Goal: Task Accomplishment & Management: Manage account settings

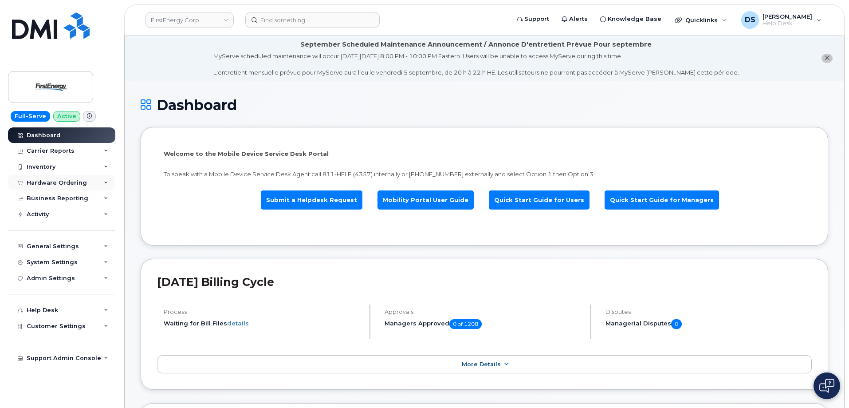
click at [105, 178] on div "Hardware Ordering" at bounding box center [61, 183] width 107 height 16
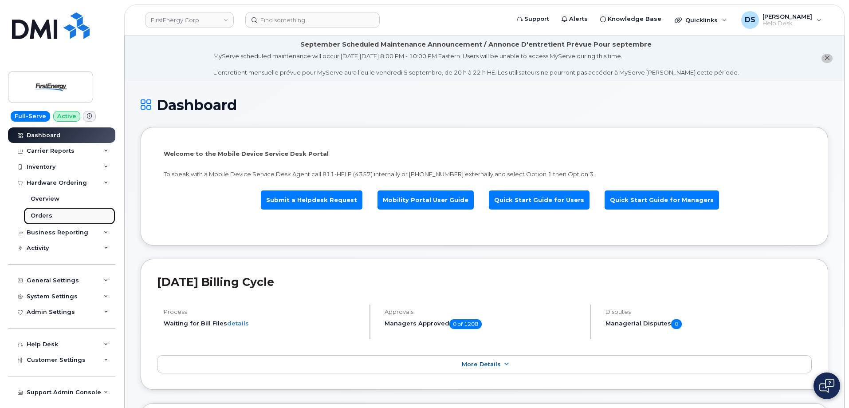
click at [49, 215] on div "Orders" at bounding box center [42, 216] width 22 height 8
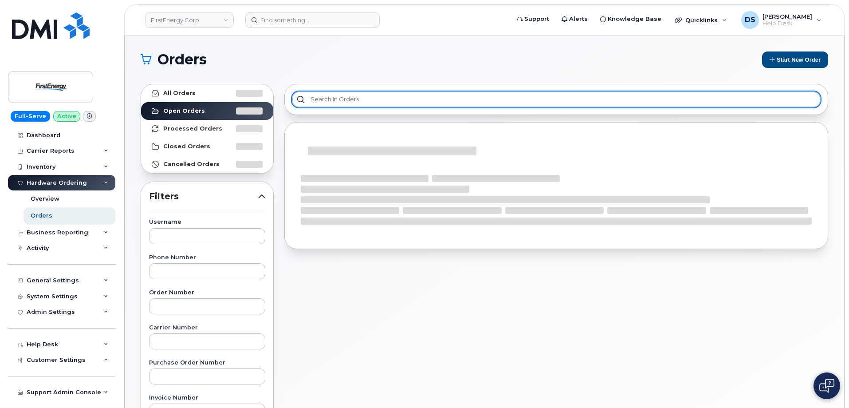
click at [333, 92] on input "text" at bounding box center [556, 99] width 529 height 16
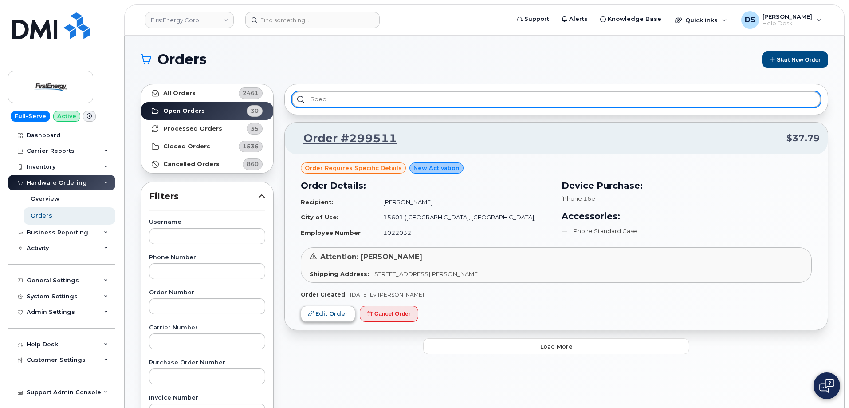
type input "spec"
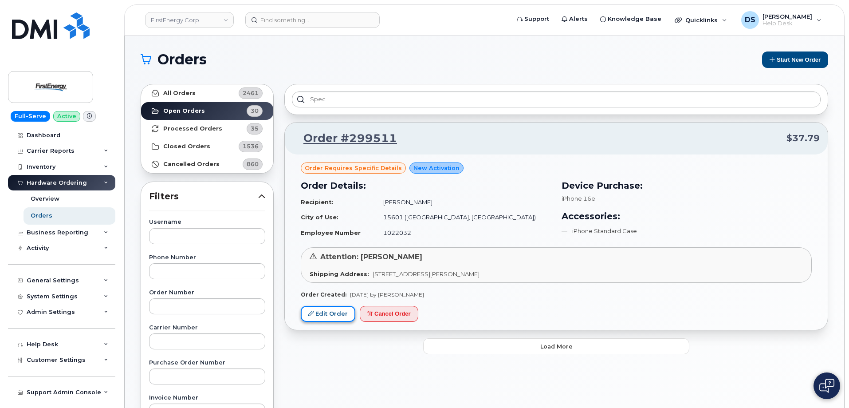
click at [322, 314] on link "Edit Order" at bounding box center [328, 314] width 55 height 16
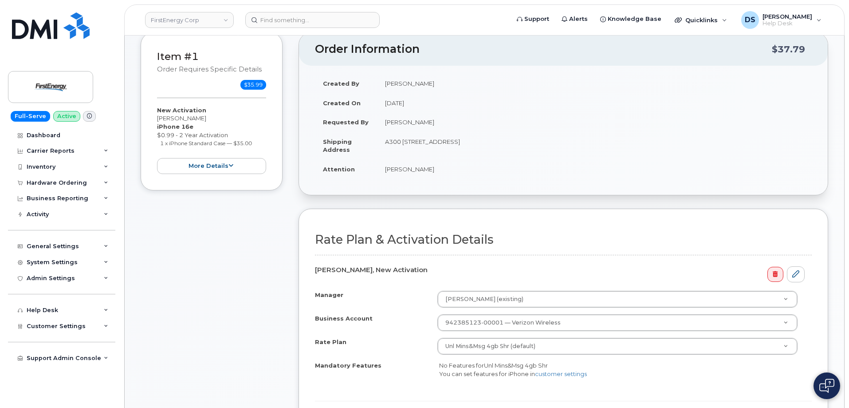
scroll to position [399, 0]
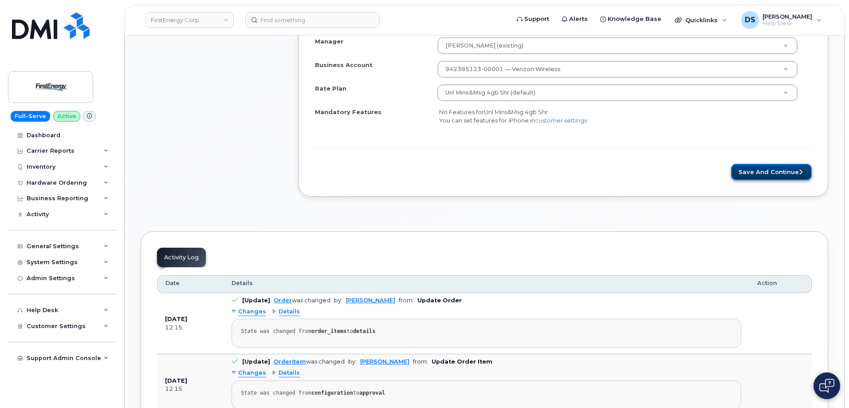
click at [785, 170] on button "Save and Continue" at bounding box center [771, 172] width 81 height 16
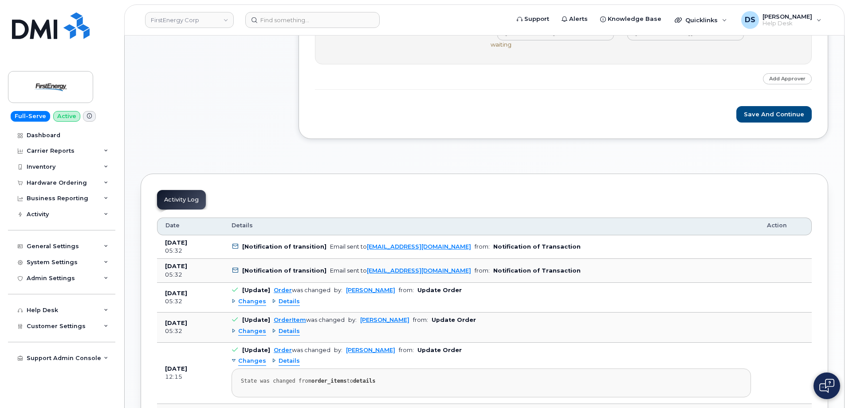
scroll to position [399, 0]
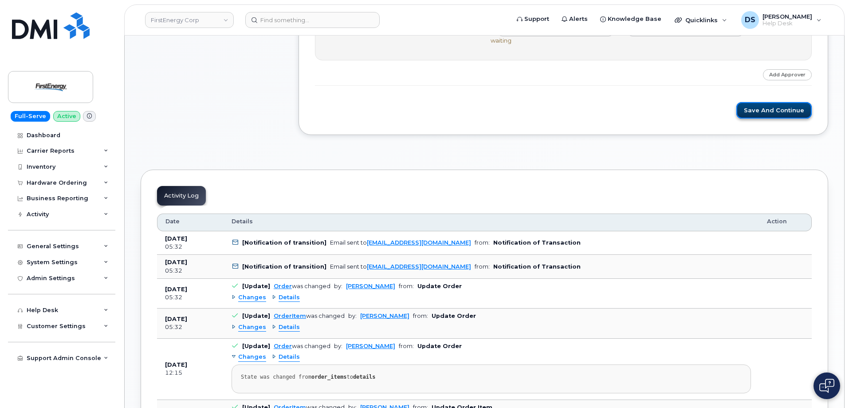
click at [769, 106] on button "Save and Continue" at bounding box center [773, 110] width 75 height 16
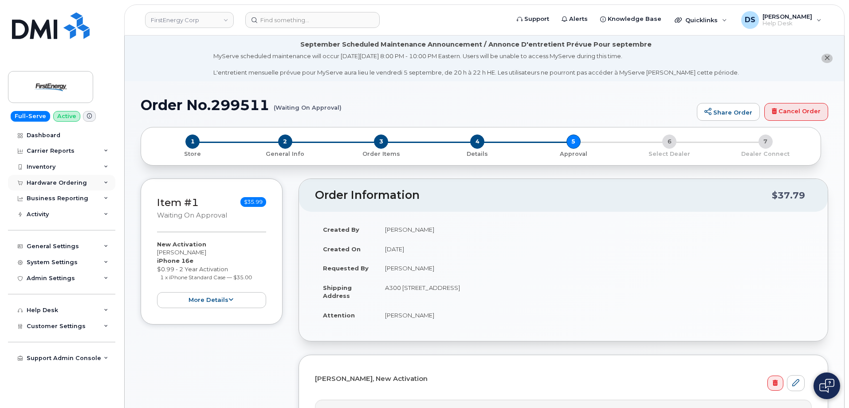
click at [107, 180] on icon at bounding box center [106, 182] width 4 height 4
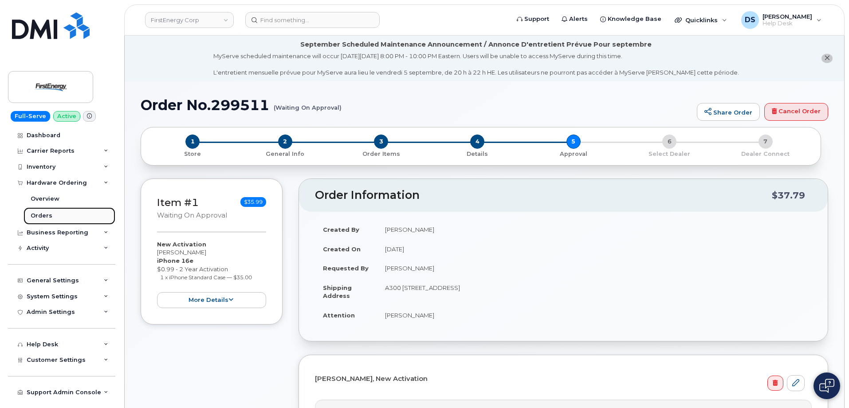
click at [43, 217] on div "Orders" at bounding box center [42, 216] width 22 height 8
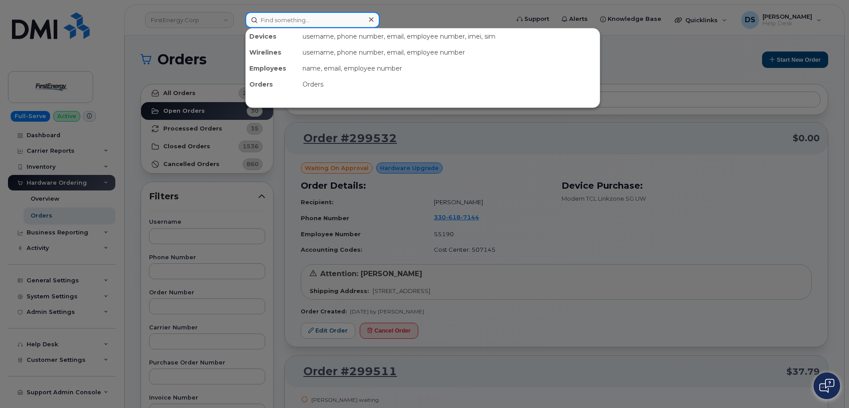
click at [288, 19] on input at bounding box center [312, 20] width 134 height 16
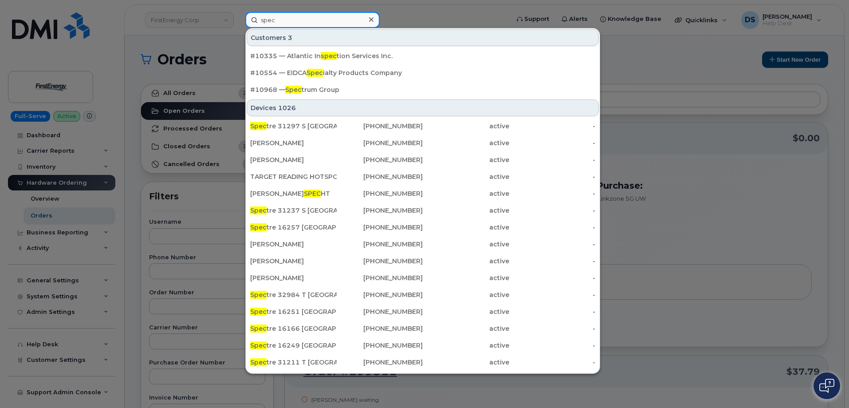
type input "spec"
drag, startPoint x: 401, startPoint y: 11, endPoint x: 401, endPoint y: 16, distance: 5.3
click at [401, 11] on div at bounding box center [424, 204] width 849 height 408
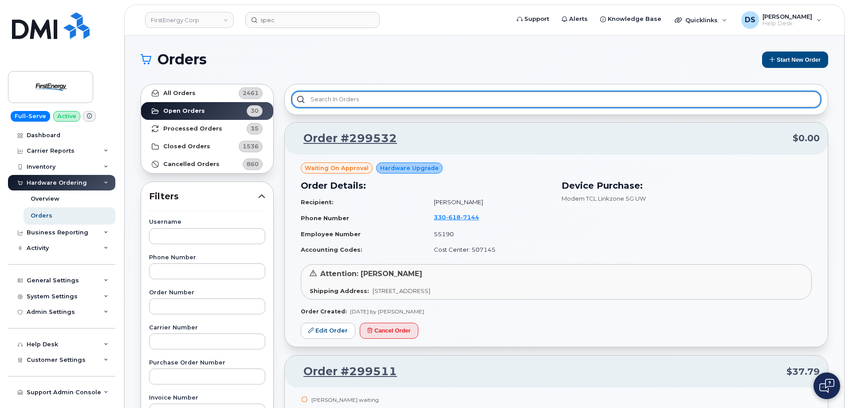
drag, startPoint x: 365, startPoint y: 97, endPoint x: 370, endPoint y: 85, distance: 13.1
click at [367, 90] on div at bounding box center [556, 99] width 544 height 31
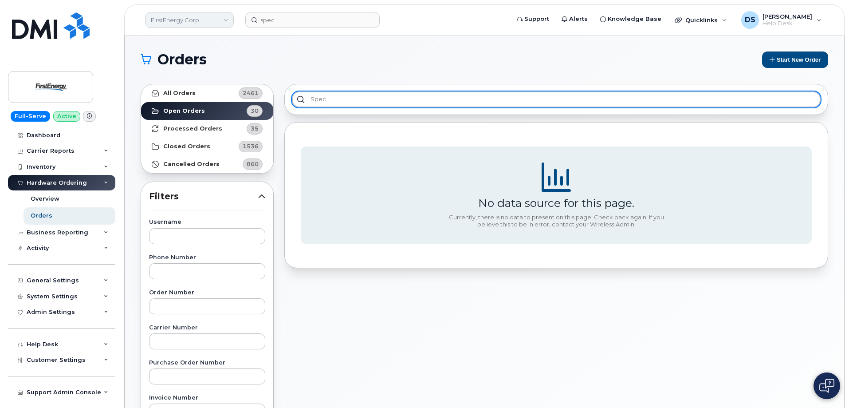
type input "spec"
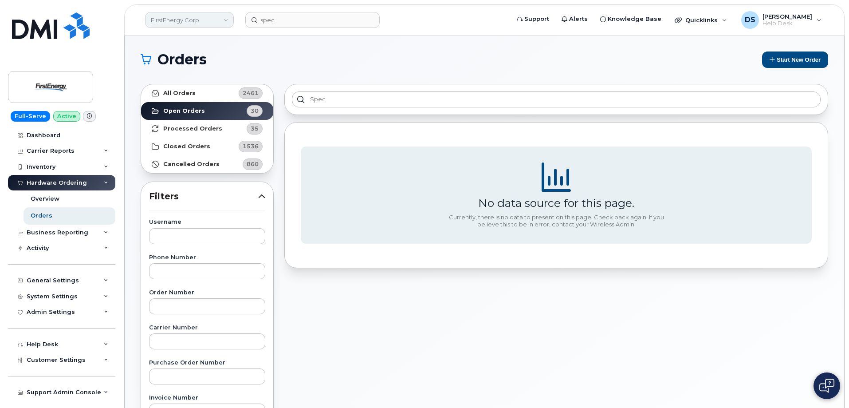
click at [226, 18] on link "FirstEnergy Corp" at bounding box center [189, 20] width 89 height 16
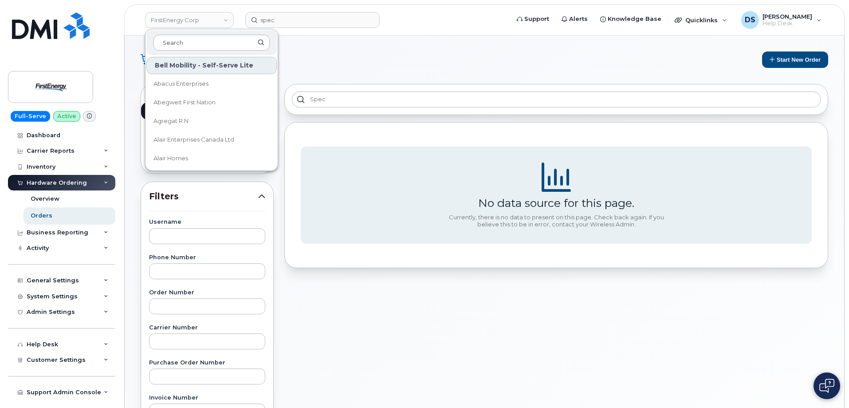
drag, startPoint x: 193, startPoint y: 44, endPoint x: 234, endPoint y: 47, distance: 40.5
click at [213, 39] on input at bounding box center [211, 43] width 116 height 16
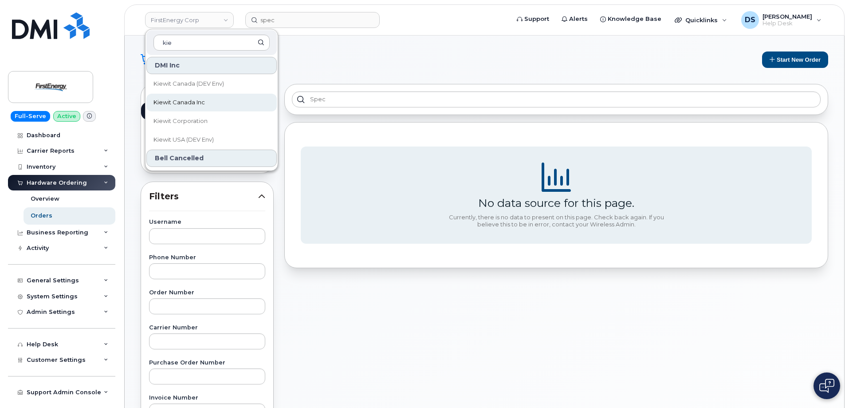
type input "kie"
click at [169, 98] on span "Kiewit Canada Inc" at bounding box center [178, 102] width 51 height 9
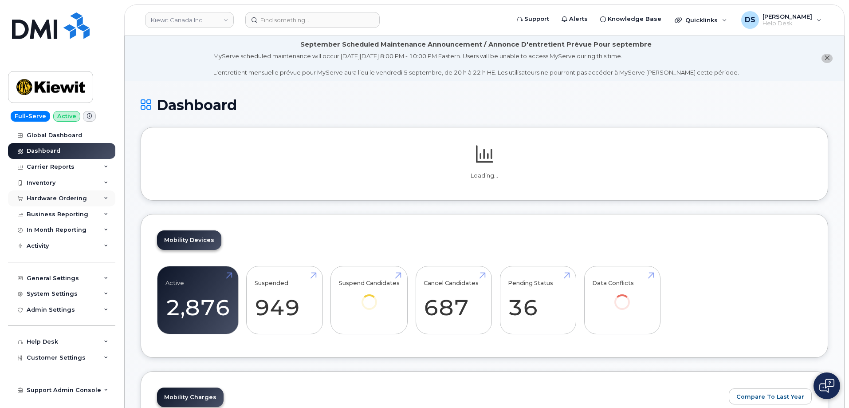
click at [108, 196] on icon at bounding box center [106, 198] width 4 height 4
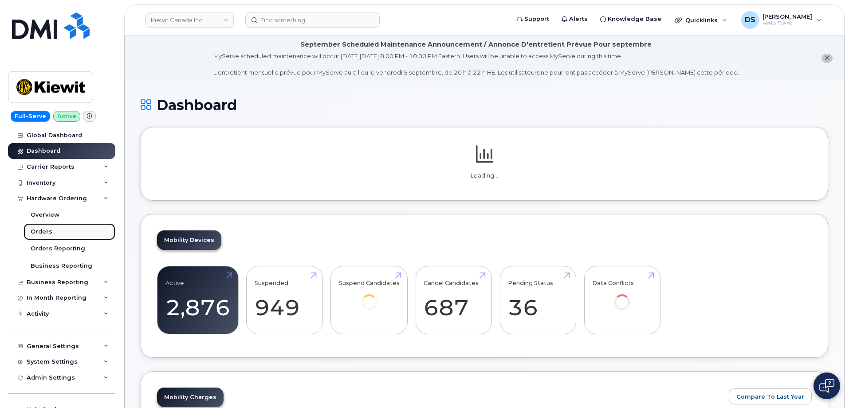
click at [50, 229] on div "Orders" at bounding box center [42, 232] width 22 height 8
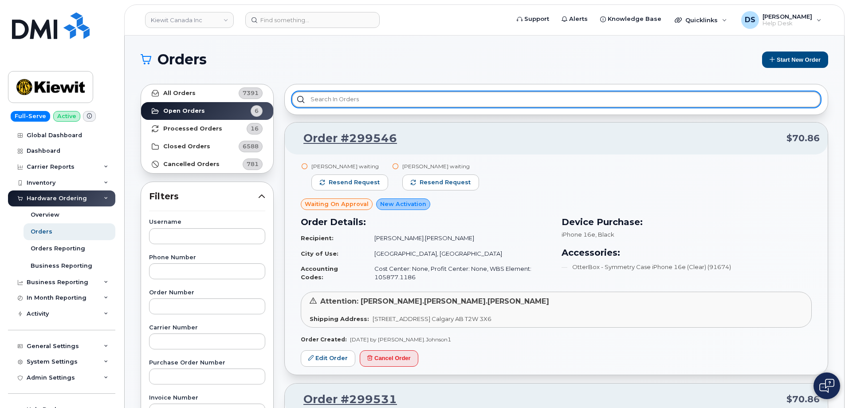
drag, startPoint x: 336, startPoint y: 94, endPoint x: 349, endPoint y: 88, distance: 13.5
click at [346, 89] on div at bounding box center [556, 99] width 544 height 31
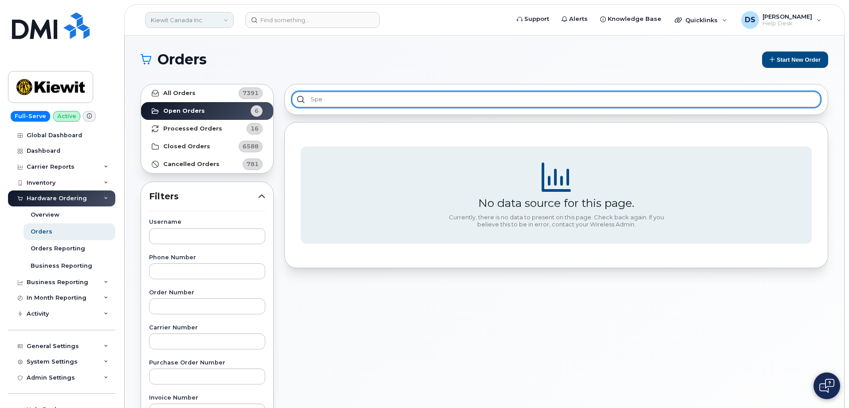
type input "spe"
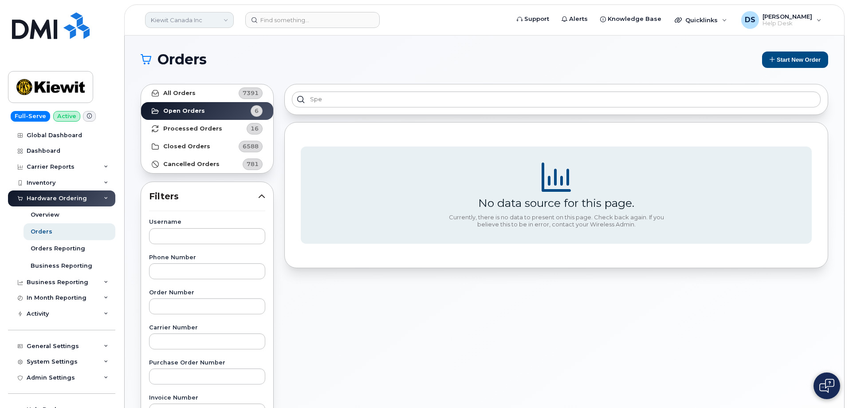
click at [228, 20] on link "Kiewit Canada Inc" at bounding box center [189, 20] width 89 height 16
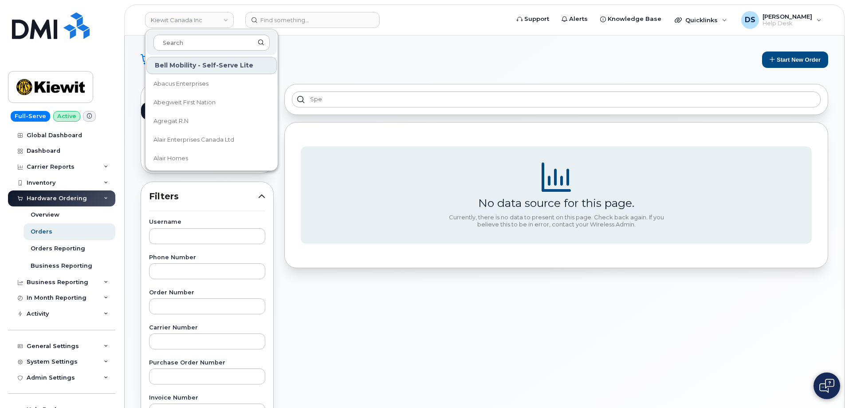
drag, startPoint x: 177, startPoint y: 41, endPoint x: 232, endPoint y: 58, distance: 58.4
click at [196, 35] on input at bounding box center [211, 43] width 116 height 16
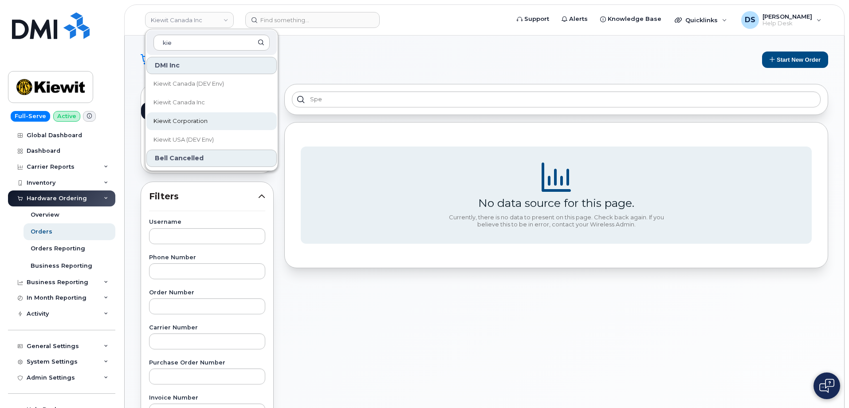
type input "kie"
click at [163, 117] on span "Kiewit Corporation" at bounding box center [180, 121] width 54 height 9
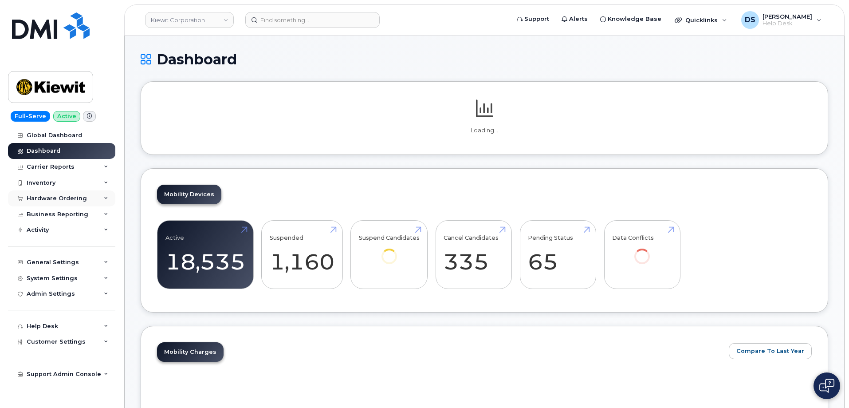
click at [108, 197] on div "Hardware Ordering" at bounding box center [61, 198] width 107 height 16
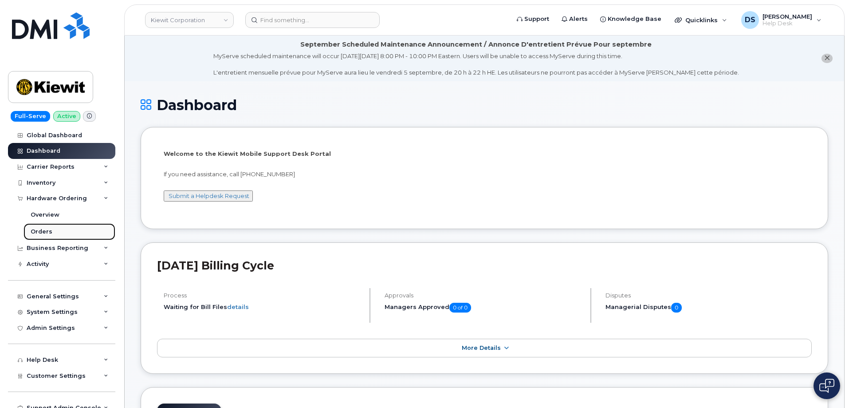
click at [44, 229] on div "Orders" at bounding box center [42, 232] width 22 height 8
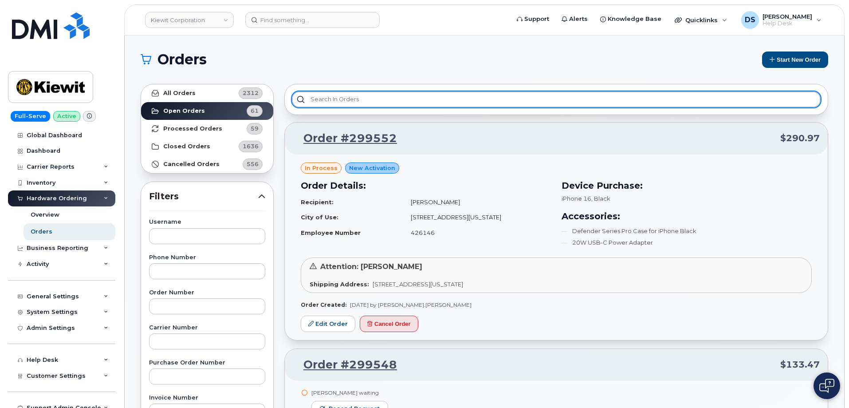
drag, startPoint x: 357, startPoint y: 97, endPoint x: 360, endPoint y: 90, distance: 7.7
click at [361, 92] on input "text" at bounding box center [556, 99] width 529 height 16
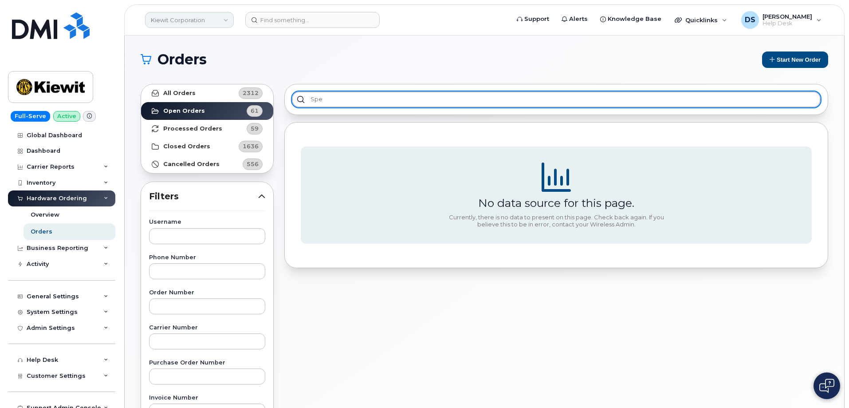
type input "spe"
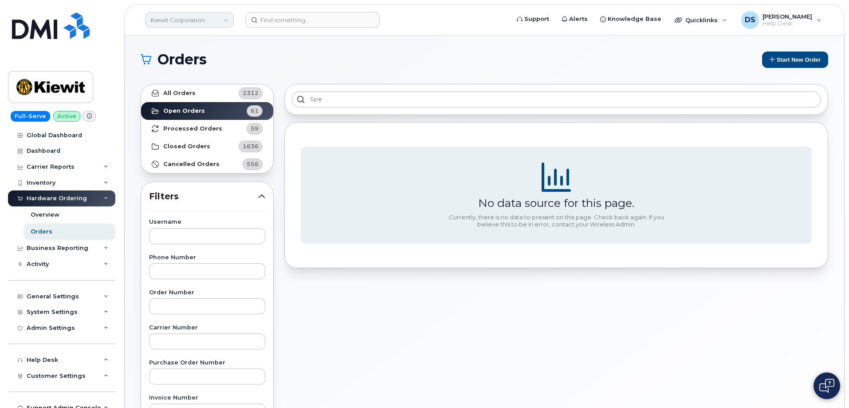
click at [225, 19] on link "Kiewit Corporation" at bounding box center [189, 20] width 89 height 16
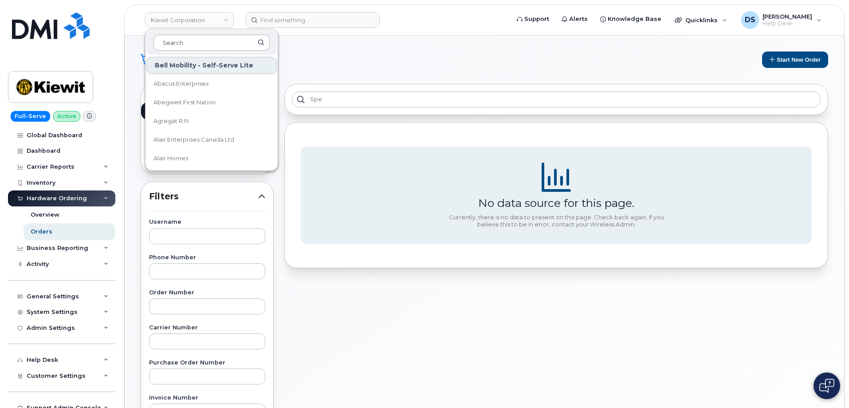
click at [192, 41] on input at bounding box center [211, 43] width 116 height 16
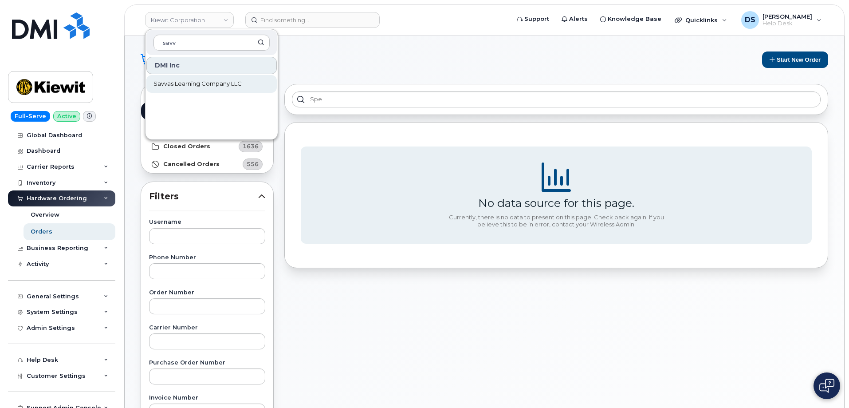
type input "savv"
click at [193, 84] on span "Savvas Learning Company LLC" at bounding box center [197, 83] width 88 height 9
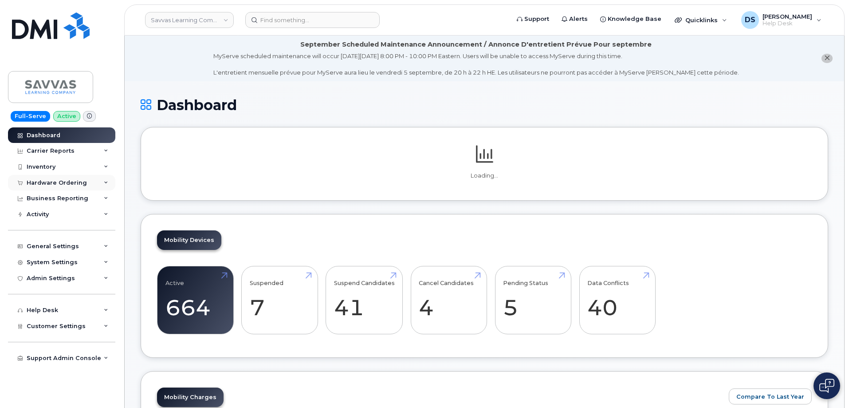
click at [47, 181] on div "Hardware Ordering" at bounding box center [57, 182] width 60 height 7
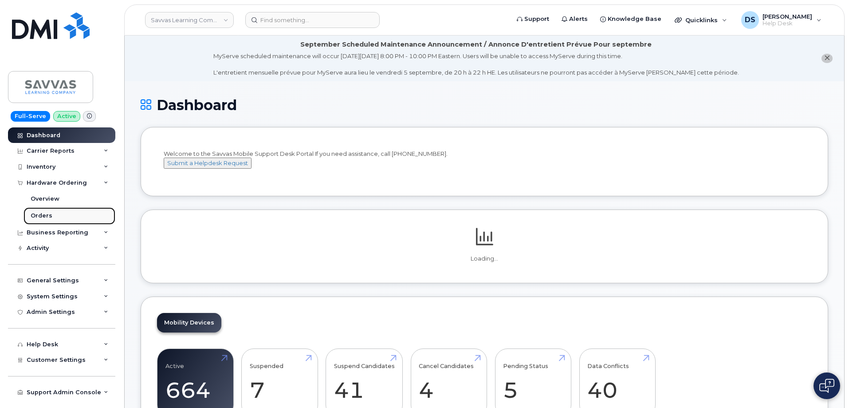
click at [46, 213] on div "Orders" at bounding box center [42, 216] width 22 height 8
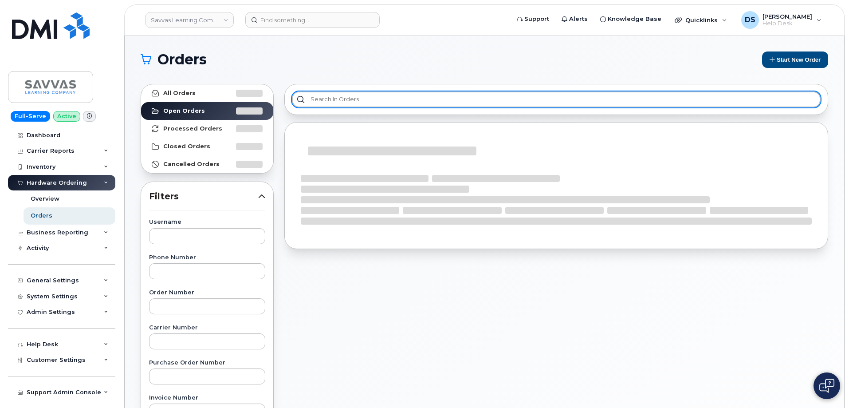
drag, startPoint x: 349, startPoint y: 96, endPoint x: 362, endPoint y: 93, distance: 13.8
click at [355, 94] on input "text" at bounding box center [556, 99] width 529 height 16
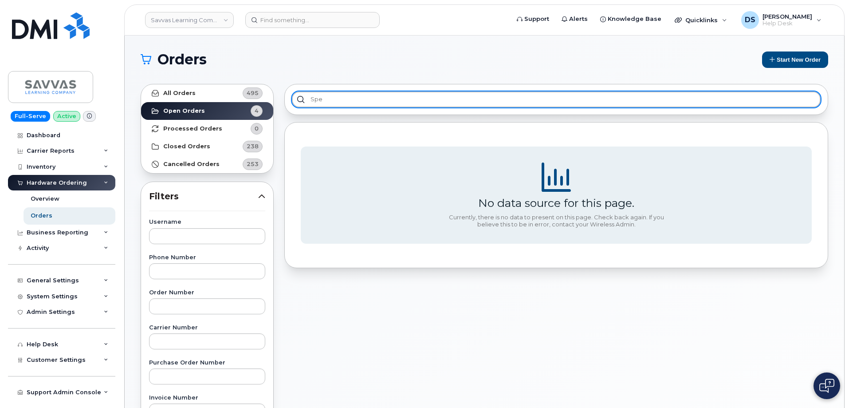
type input "spec"
drag, startPoint x: 338, startPoint y: 96, endPoint x: 304, endPoint y: 97, distance: 34.6
click at [305, 98] on input "spec" at bounding box center [556, 99] width 529 height 16
